Goal: Information Seeking & Learning: Check status

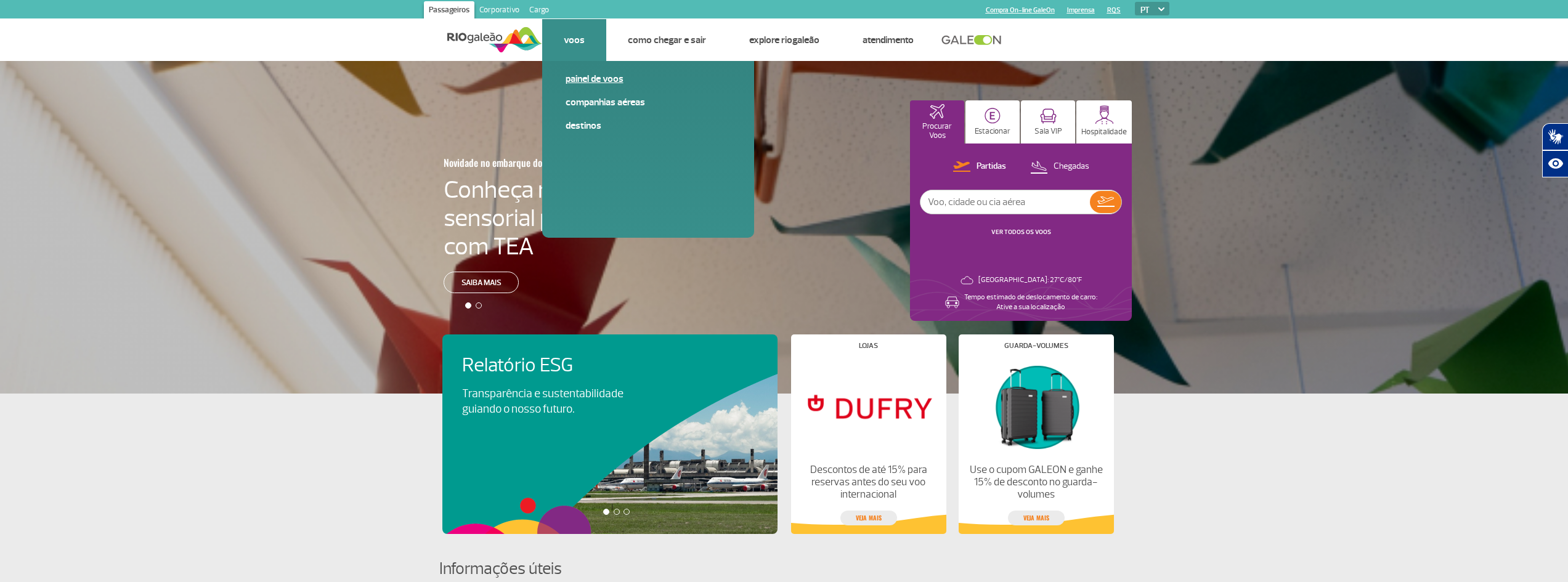
click at [591, 78] on link "Painel de voos" at bounding box center [647, 79] width 165 height 14
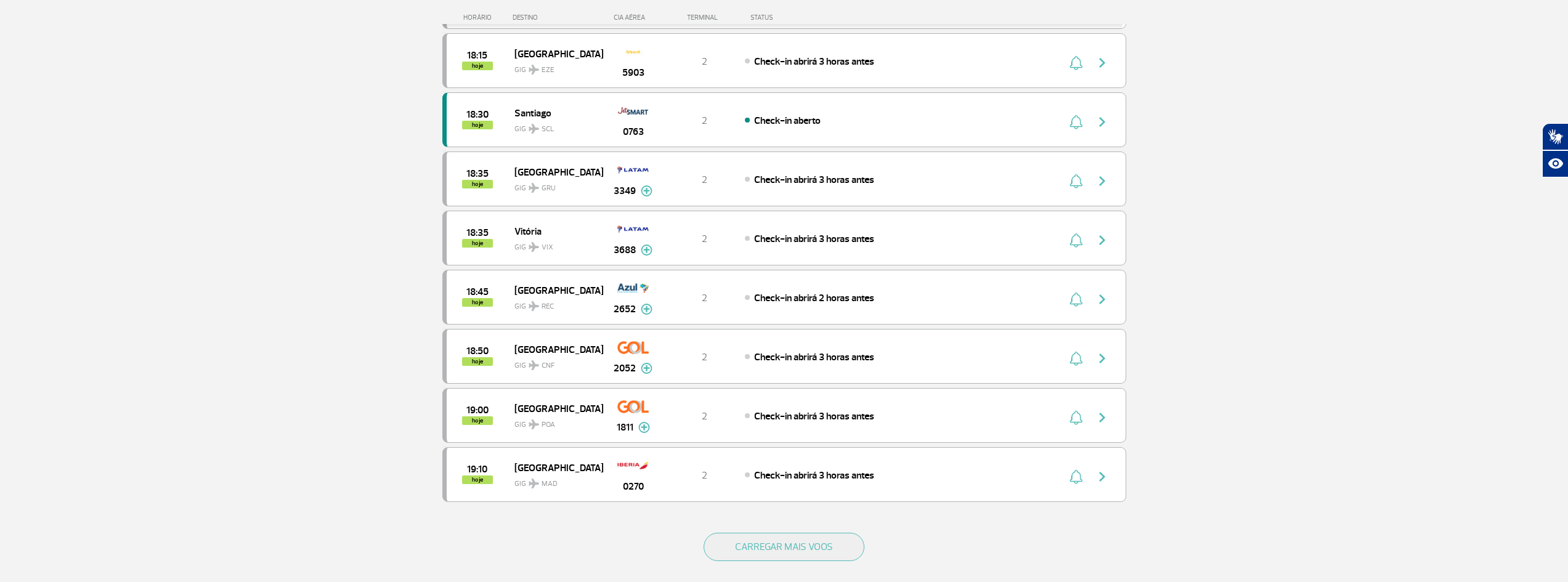
scroll to position [1026, 0]
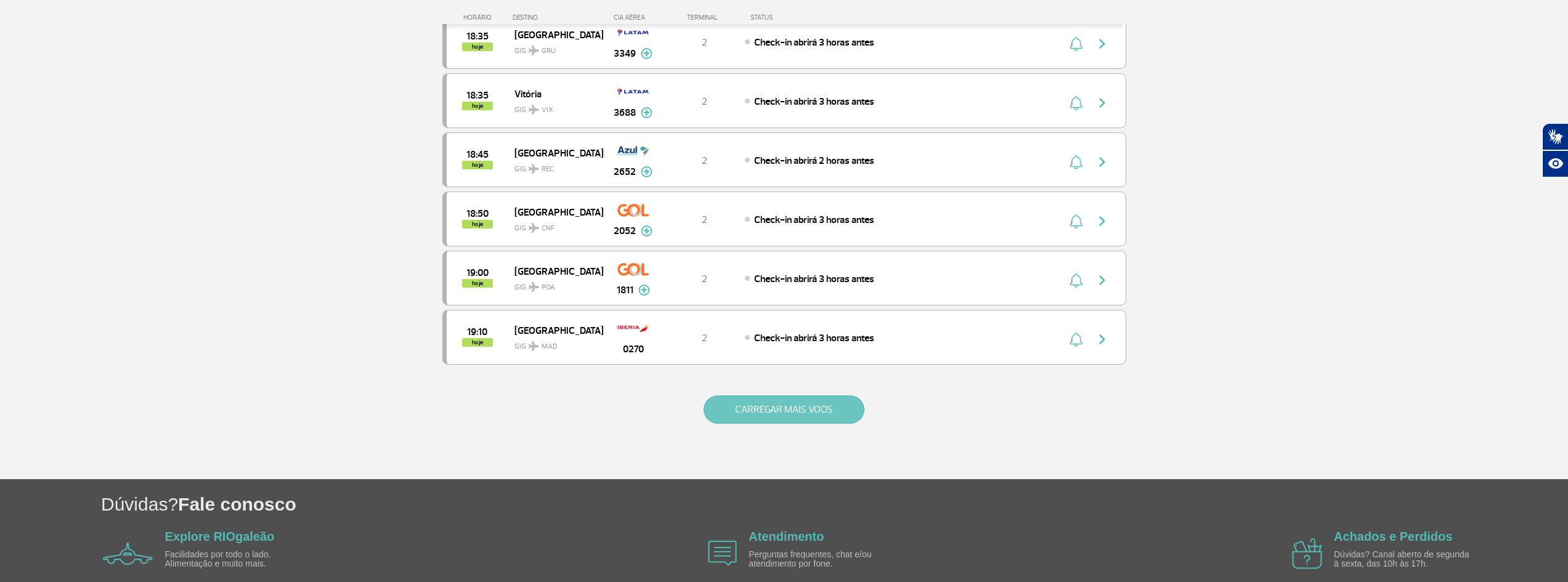
click at [788, 401] on button "CARREGAR MAIS VOOS" at bounding box center [784, 409] width 161 height 28
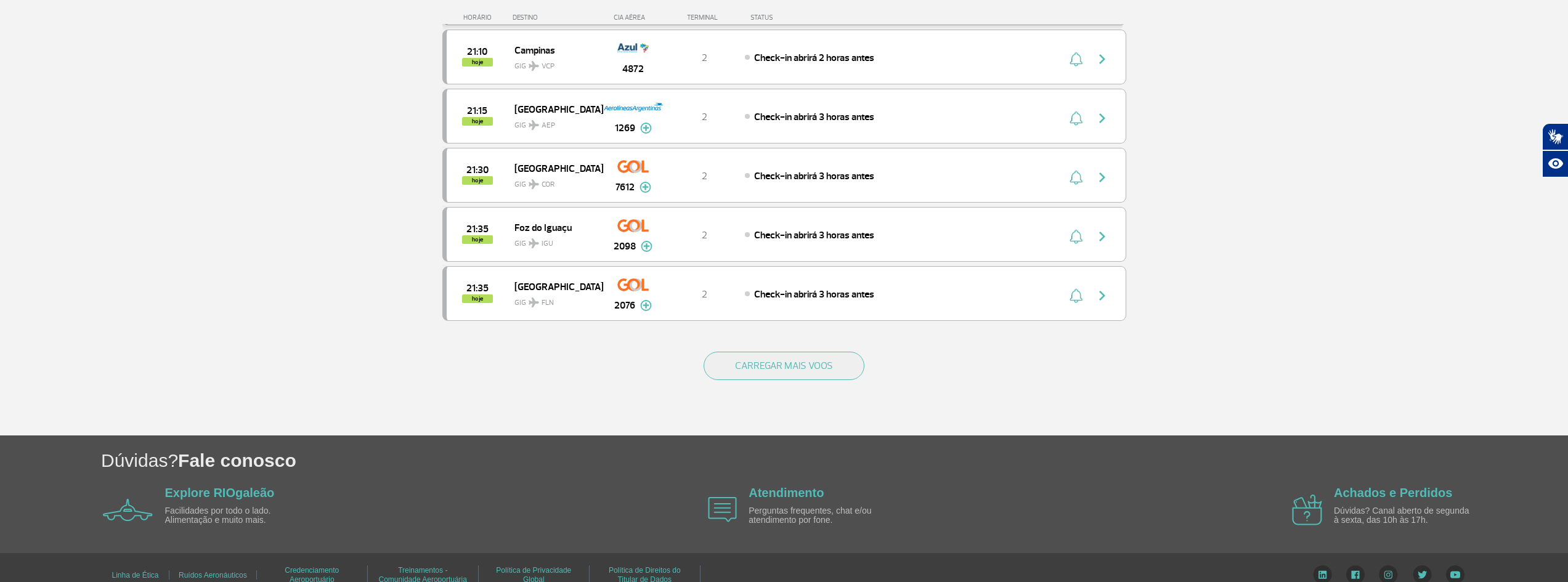
scroll to position [2258, 0]
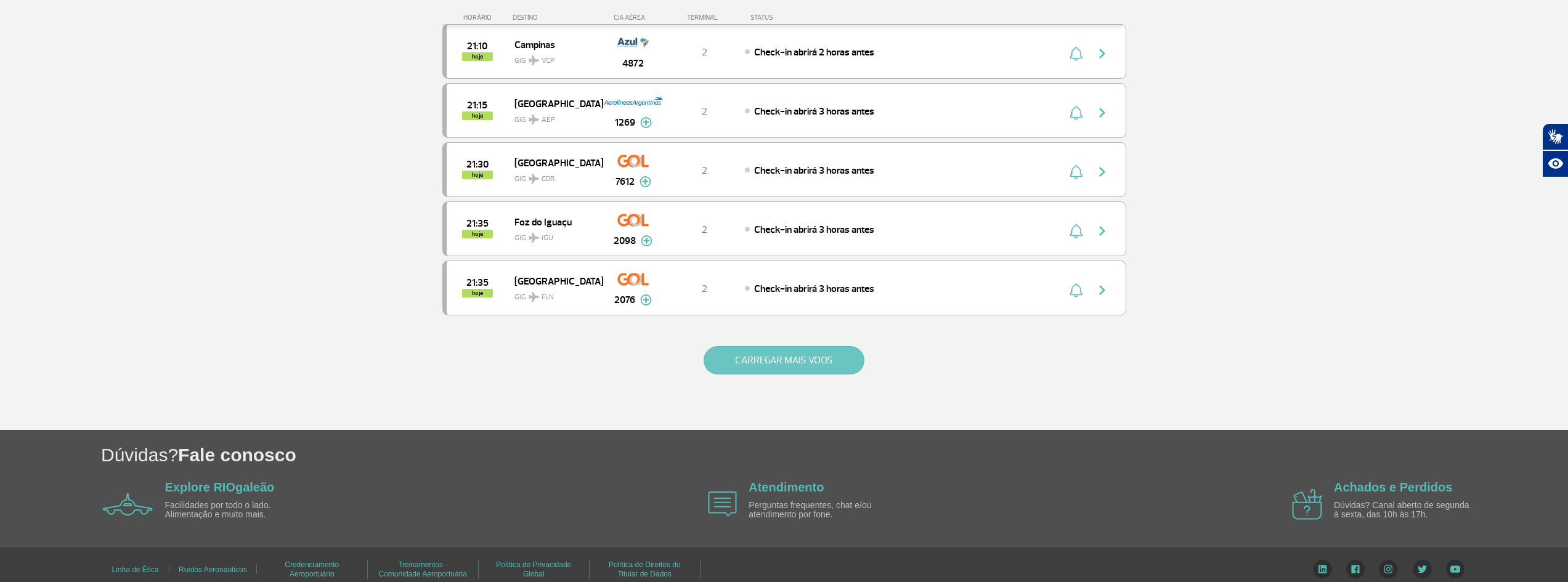
click at [770, 372] on button "CARREGAR MAIS VOOS" at bounding box center [784, 359] width 161 height 28
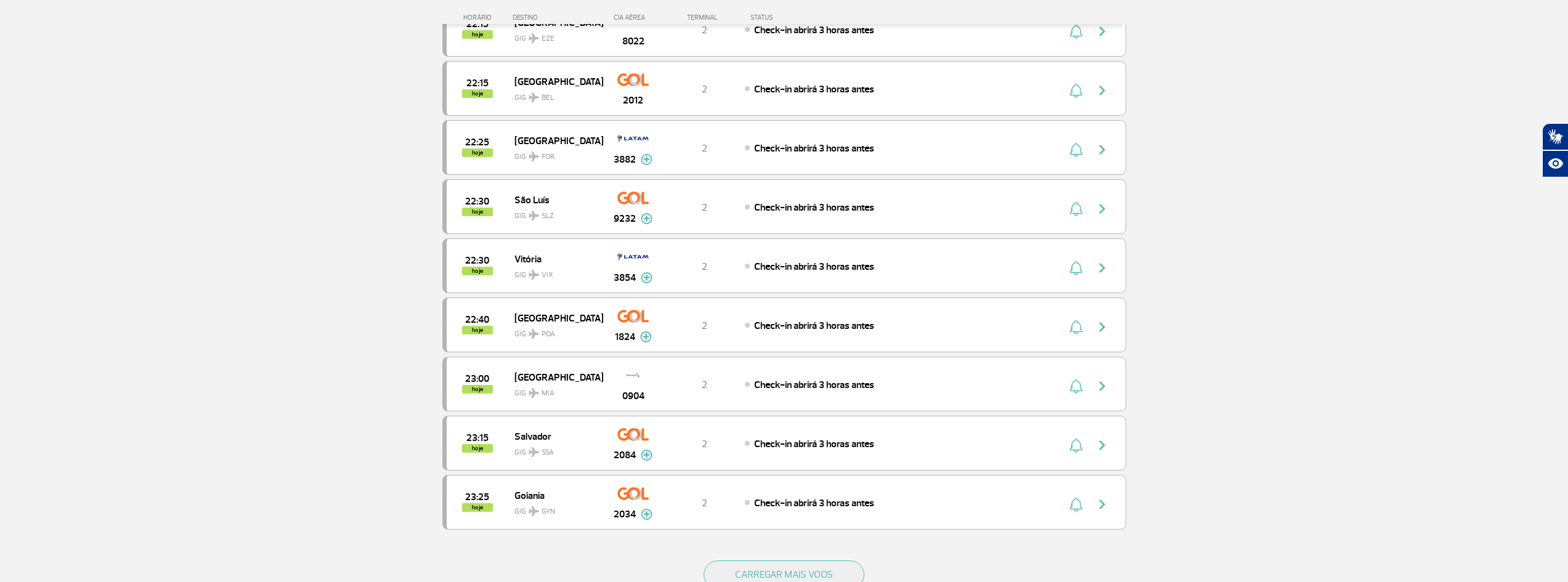
scroll to position [3451, 0]
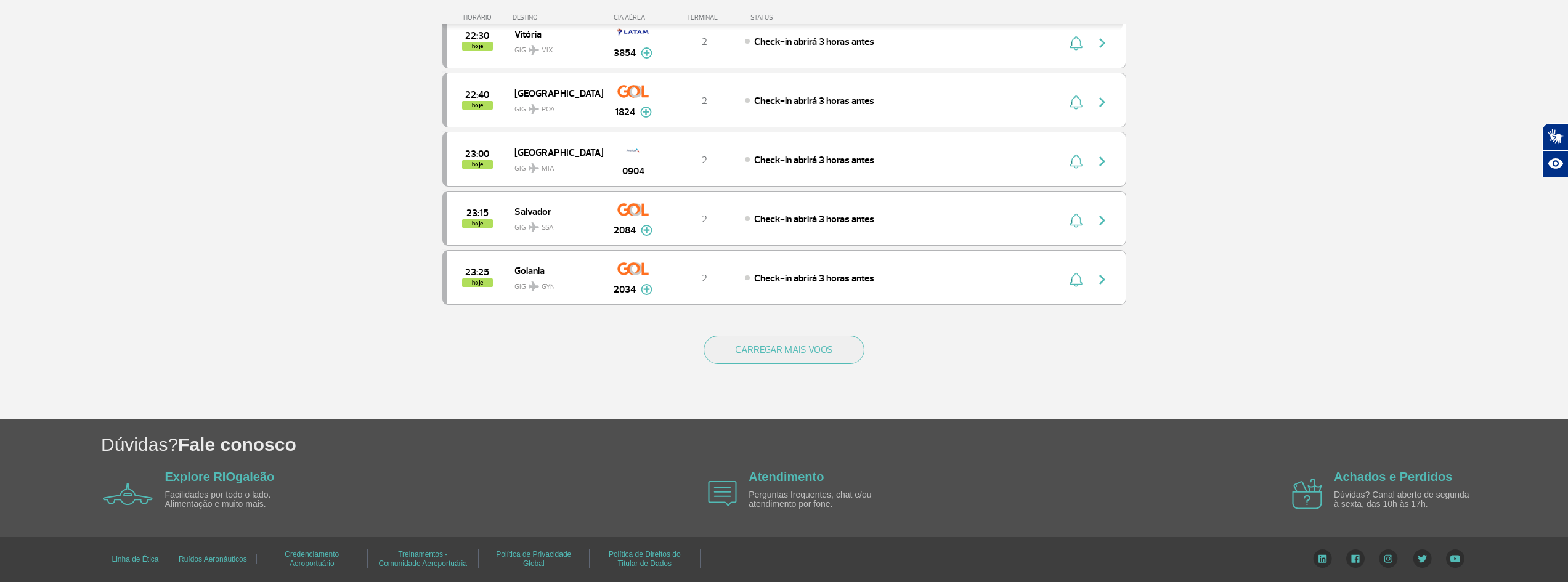
click at [785, 367] on div "CARREGAR MAIS VOOS" at bounding box center [784, 370] width 684 height 99
click at [763, 354] on button "CARREGAR MAIS VOOS" at bounding box center [784, 349] width 161 height 28
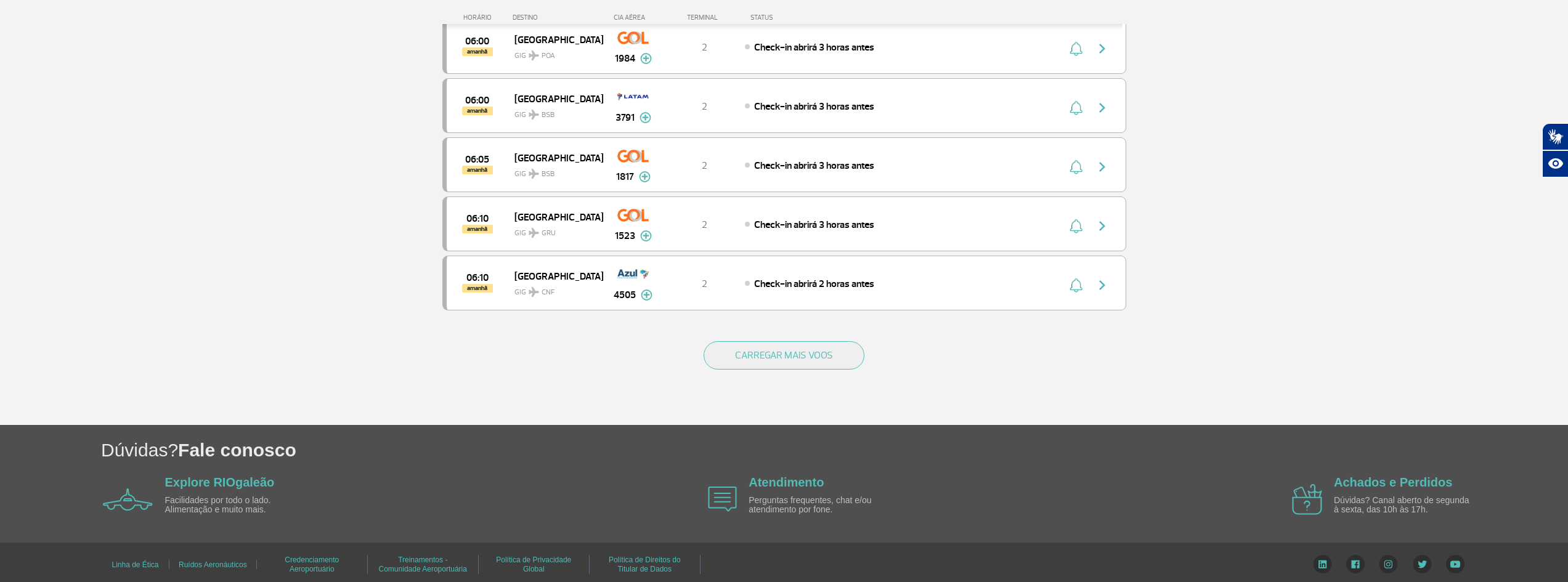
scroll to position [4633, 0]
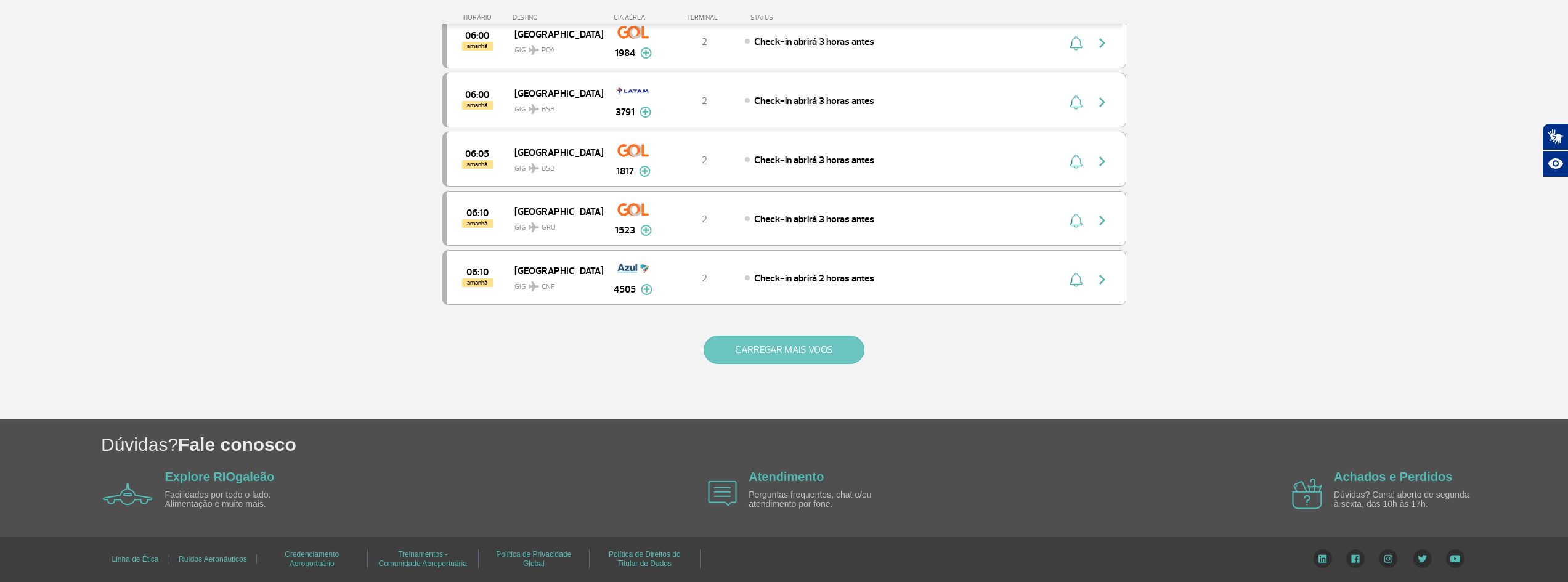
click at [765, 348] on button "CARREGAR MAIS VOOS" at bounding box center [784, 349] width 161 height 28
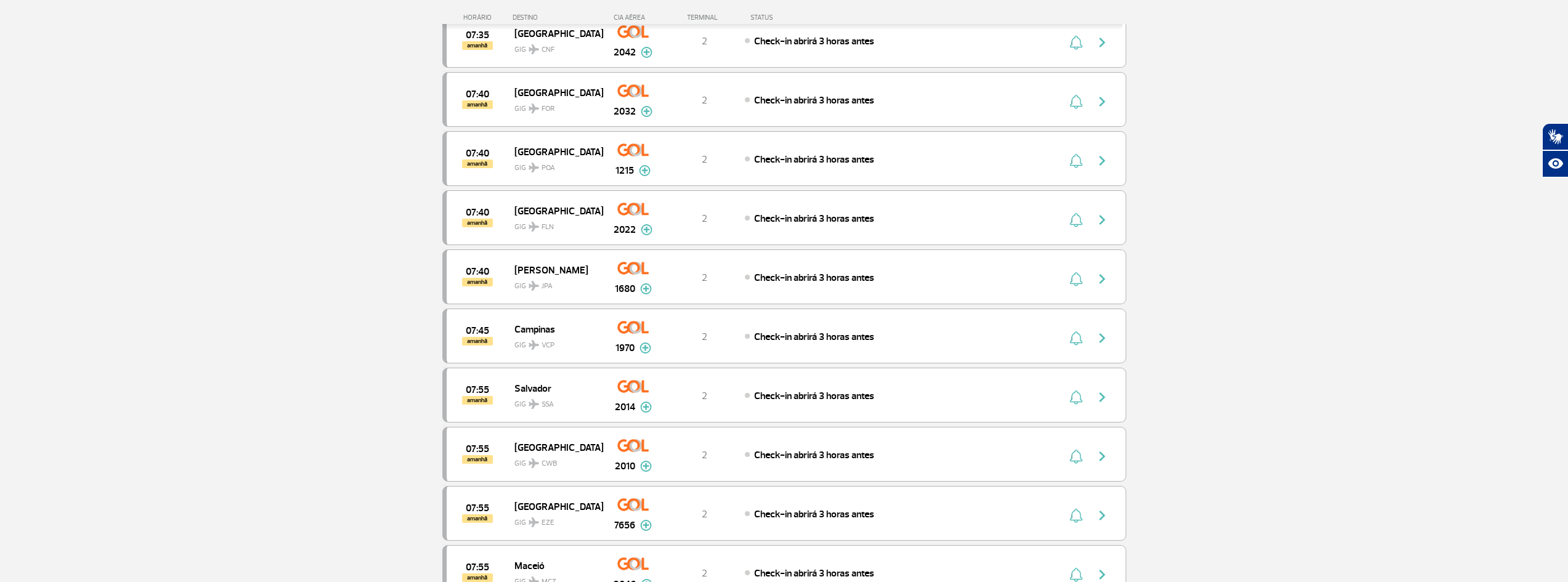
scroll to position [5816, 0]
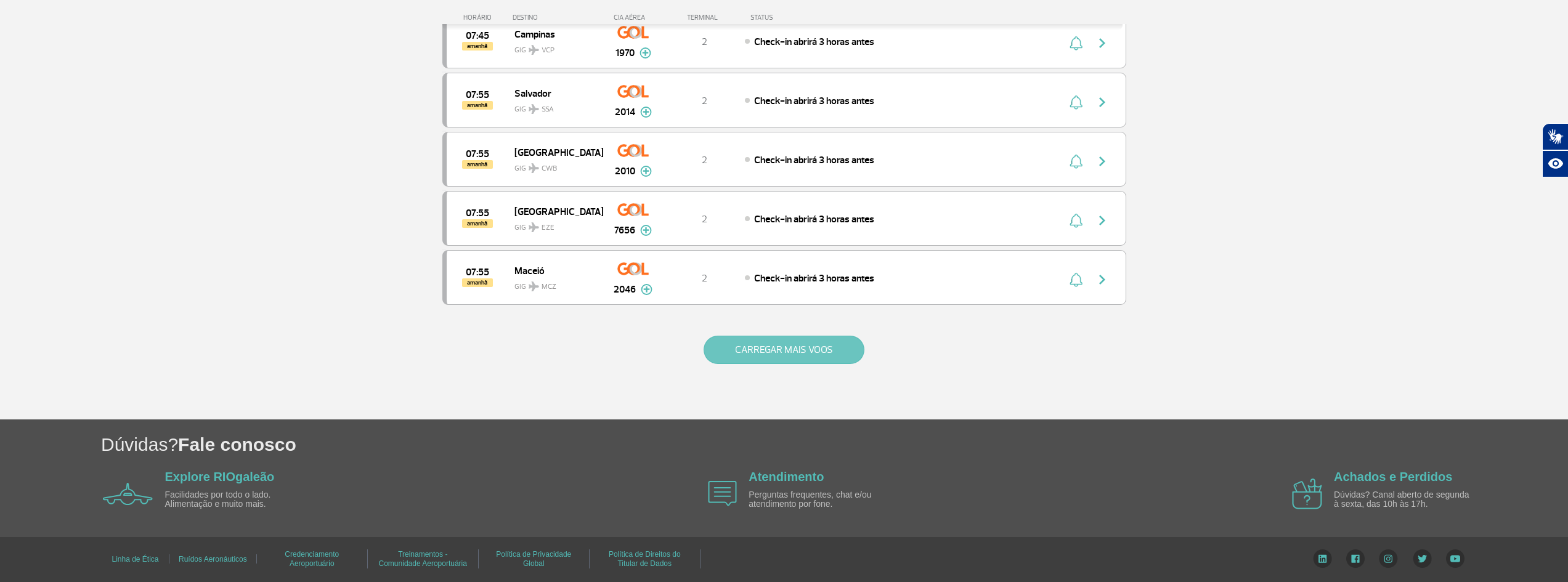
click at [821, 347] on button "CARREGAR MAIS VOOS" at bounding box center [784, 349] width 161 height 28
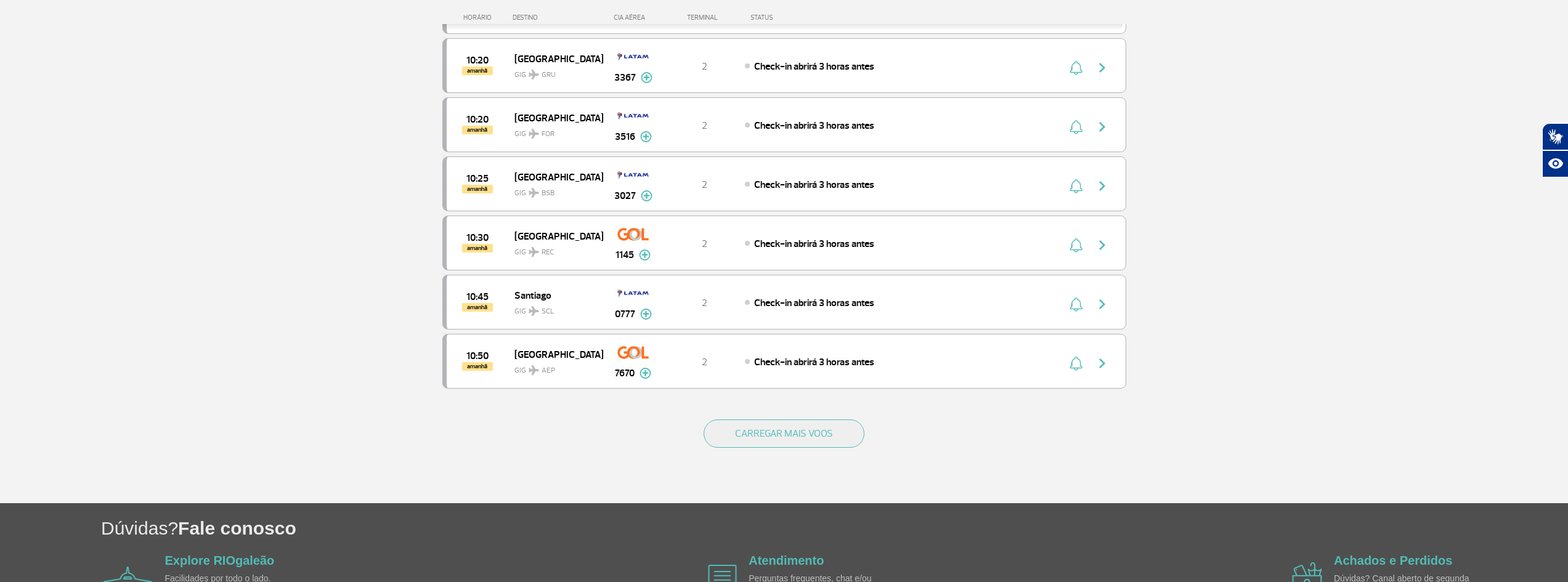
scroll to position [6944, 0]
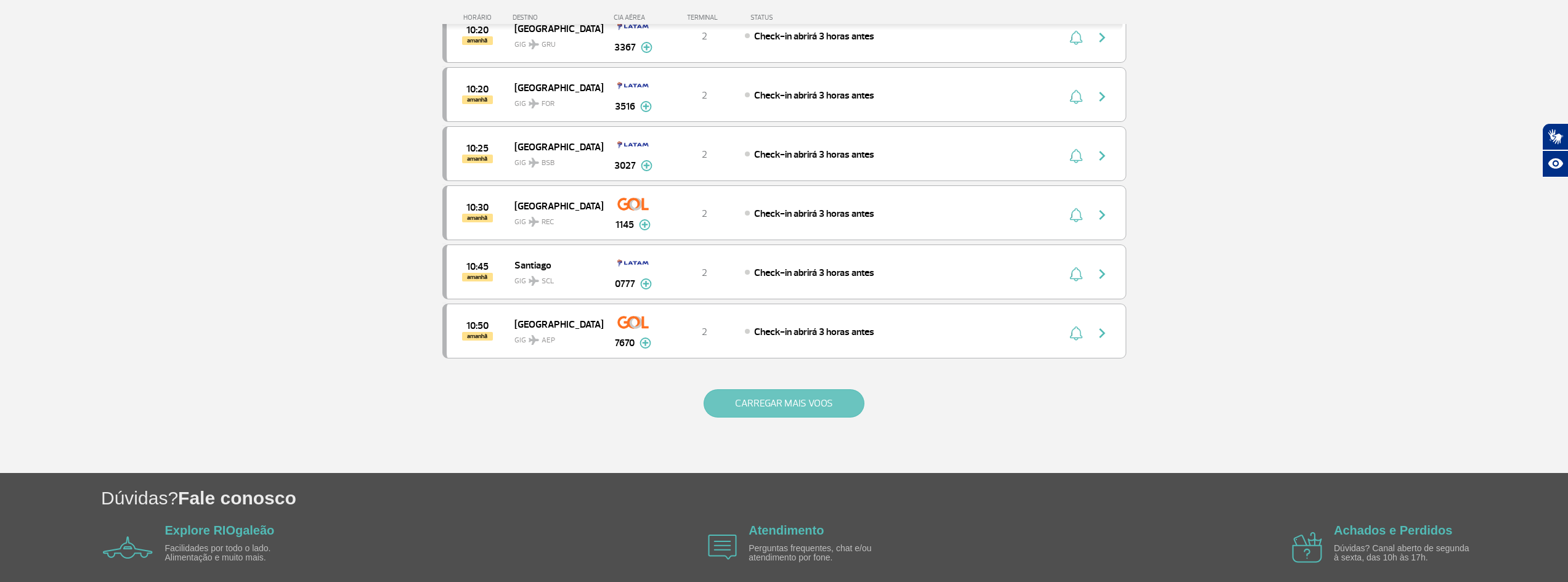
click at [791, 409] on button "CARREGAR MAIS VOOS" at bounding box center [784, 403] width 161 height 28
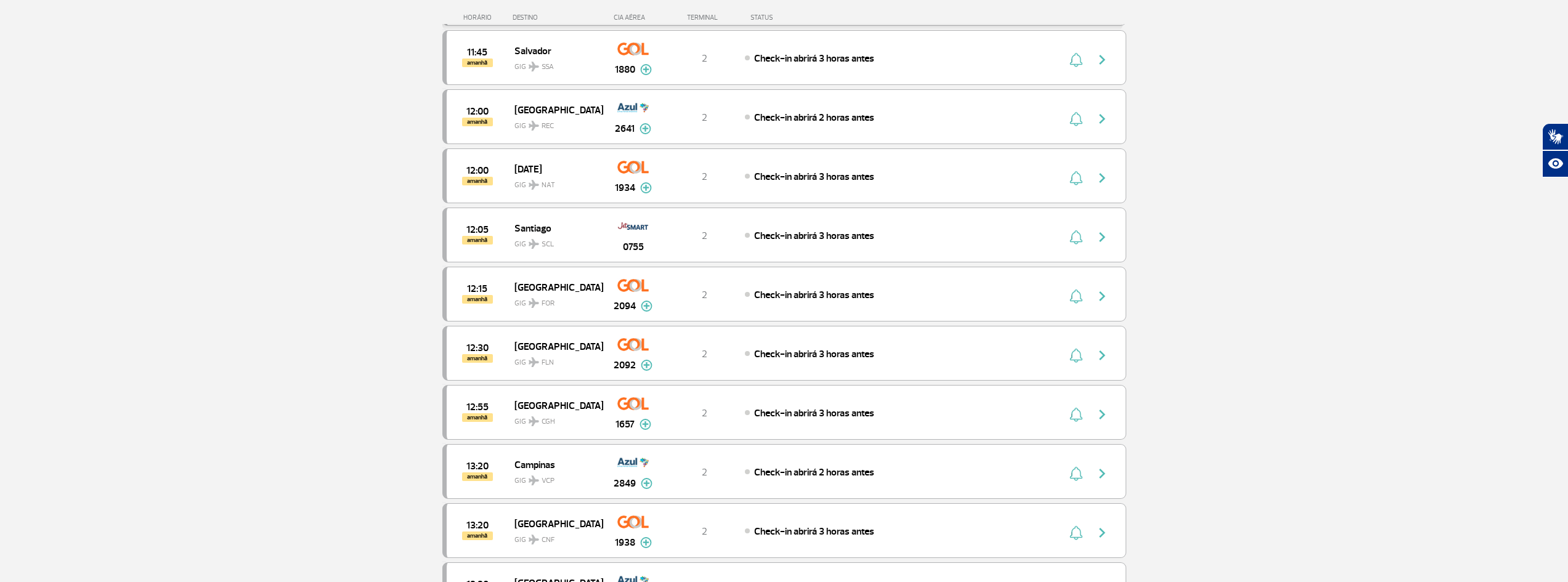
scroll to position [7971, 0]
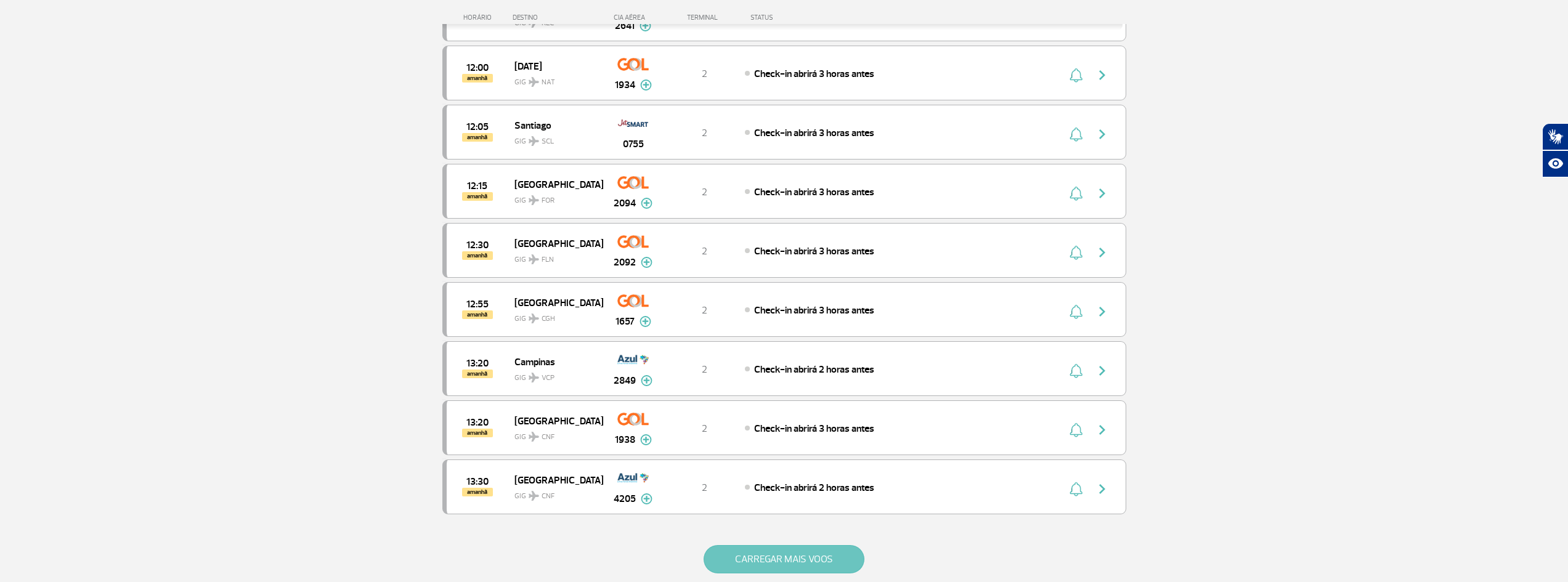
click at [737, 564] on button "CARREGAR MAIS VOOS" at bounding box center [784, 559] width 161 height 28
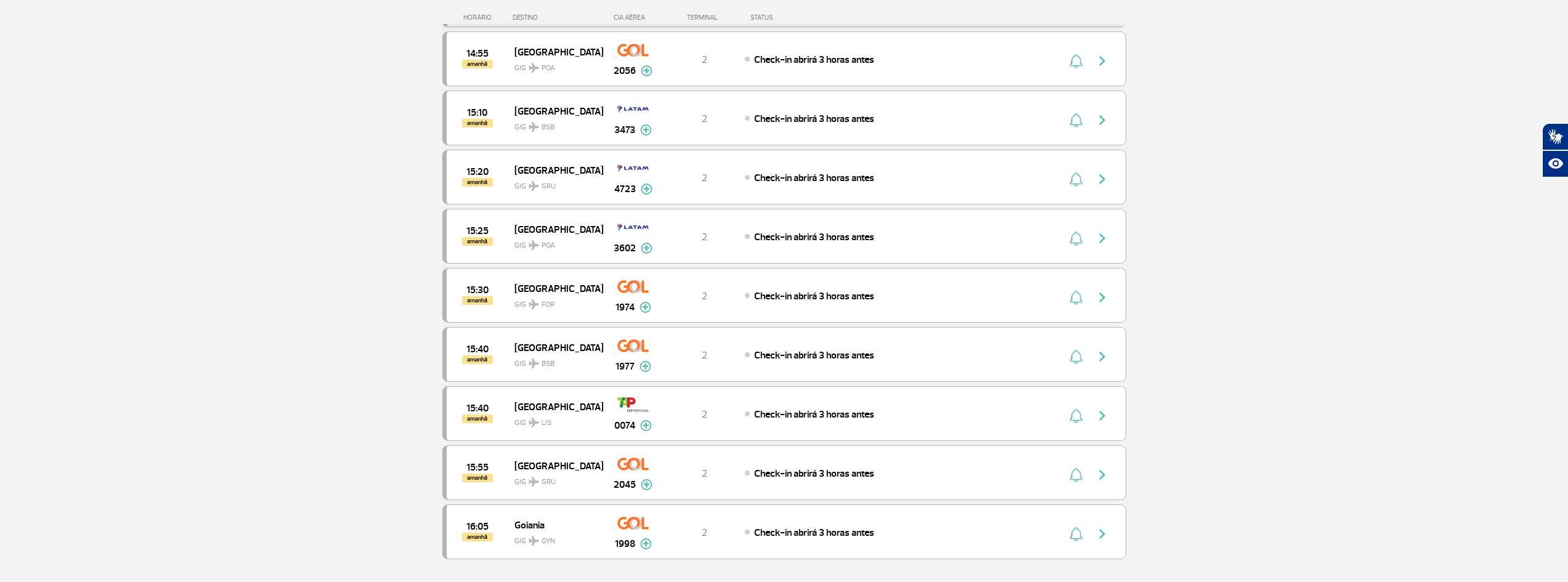
scroll to position [9202, 0]
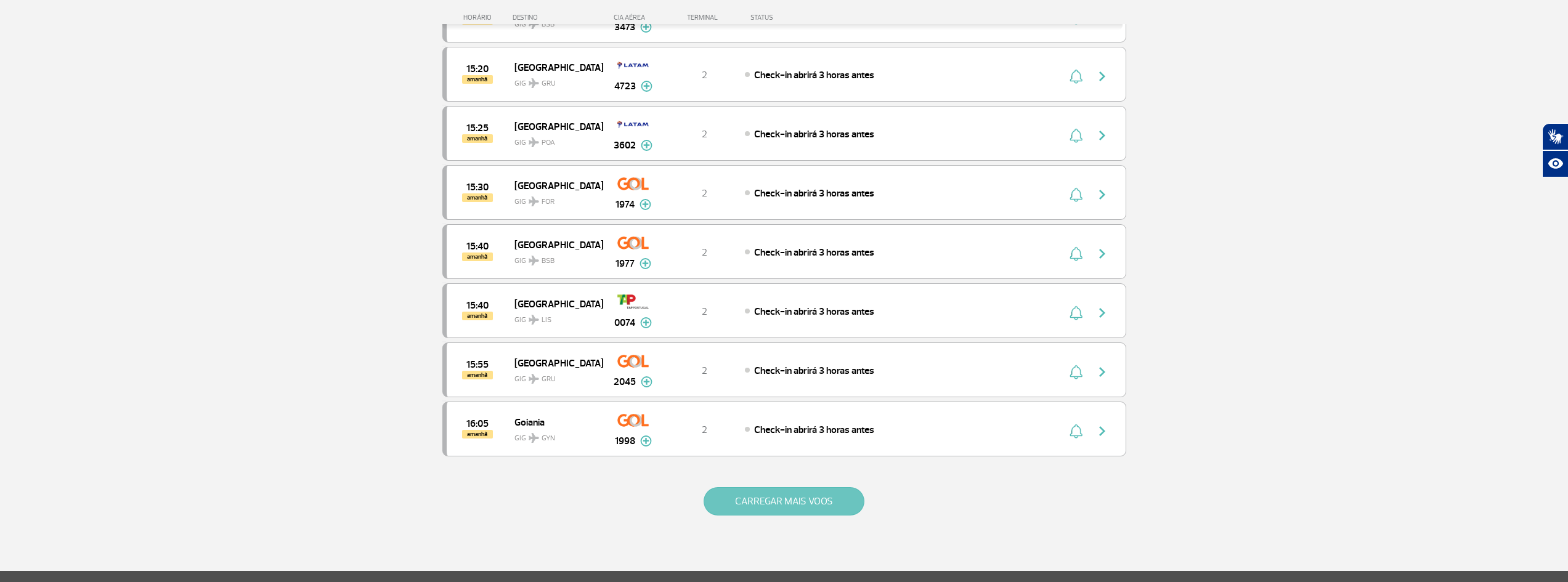
click at [739, 490] on button "CARREGAR MAIS VOOS" at bounding box center [784, 501] width 161 height 28
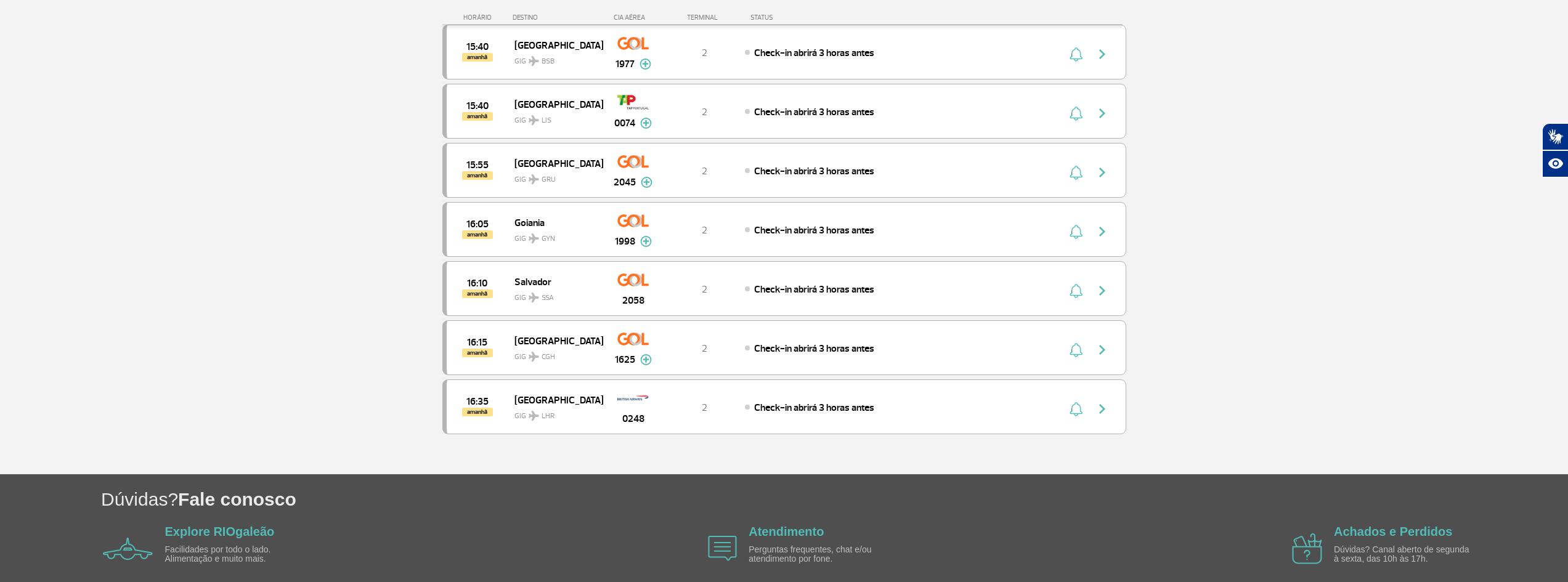
scroll to position [9407, 0]
